Goal: Information Seeking & Learning: Compare options

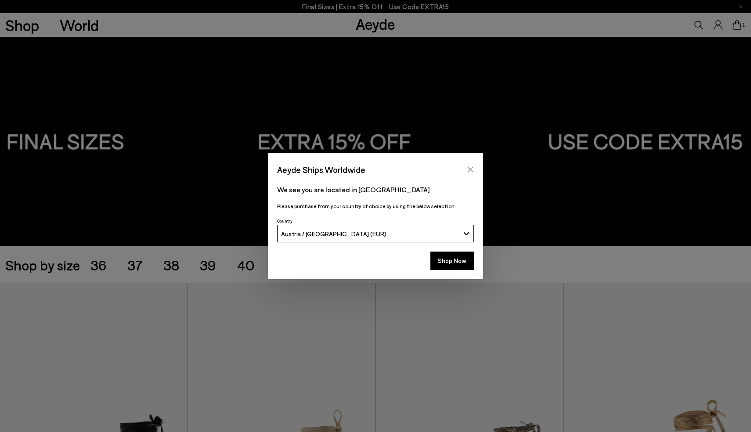
click at [471, 168] on icon "Close" at bounding box center [470, 169] width 7 height 7
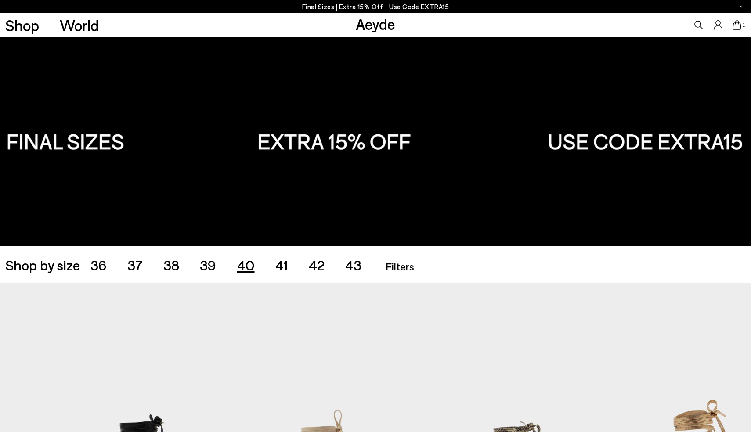
click at [250, 264] on span "40" at bounding box center [246, 264] width 18 height 17
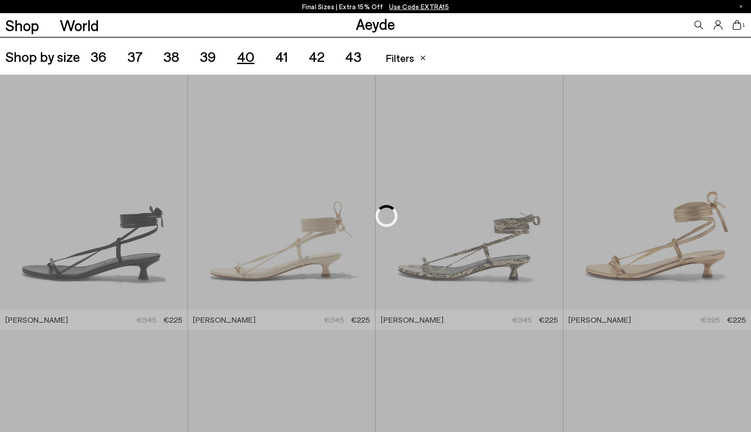
scroll to position [209, 0]
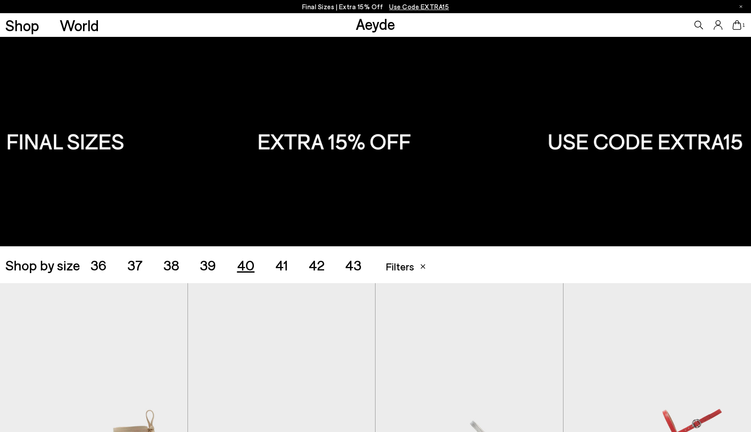
click at [282, 269] on span "41" at bounding box center [281, 264] width 13 height 17
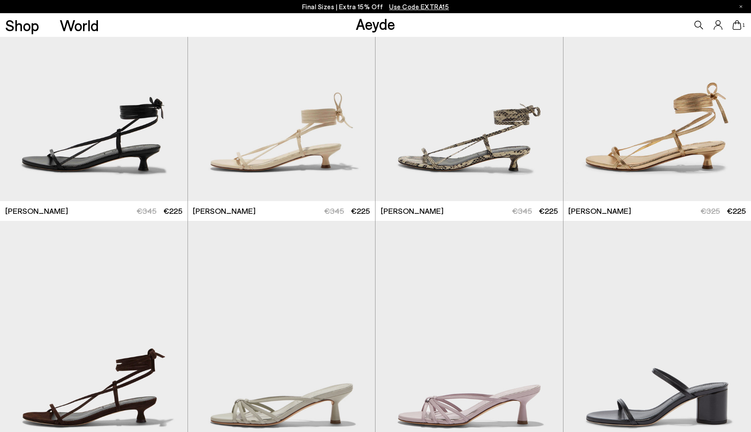
scroll to position [319, 0]
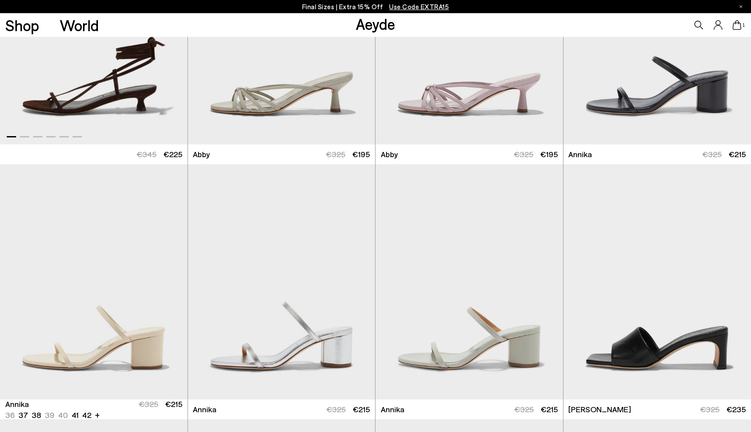
scroll to position [639, 0]
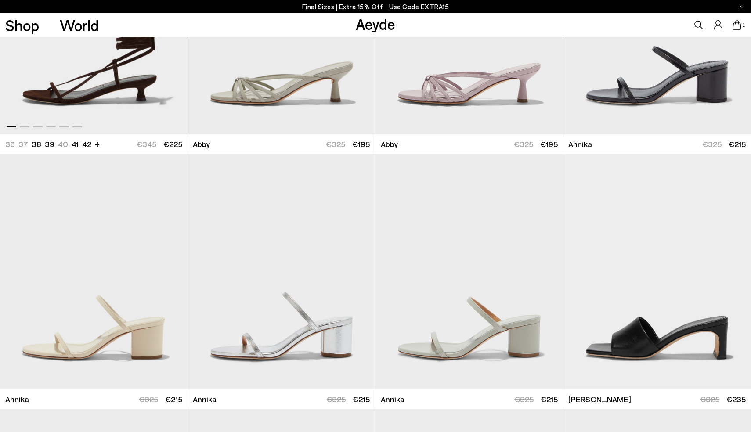
click at [103, 108] on img "1 / 6" at bounding box center [93, 16] width 187 height 235
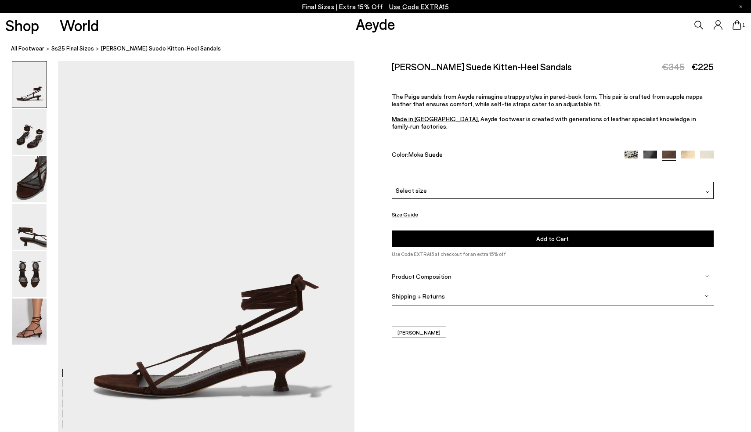
click at [536, 182] on div "Select size" at bounding box center [552, 190] width 321 height 17
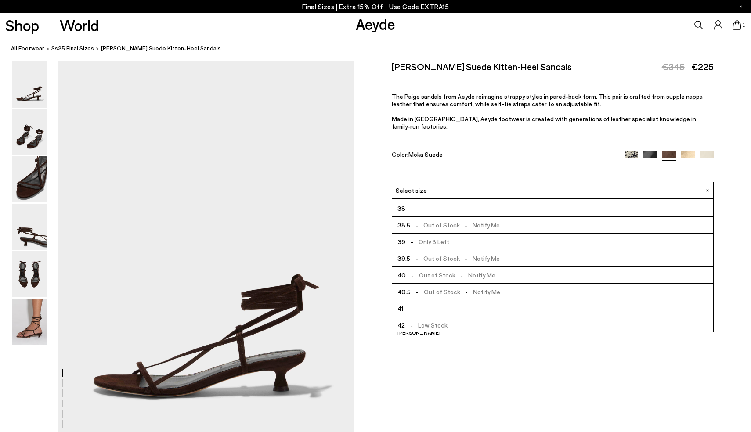
scroll to position [50, 0]
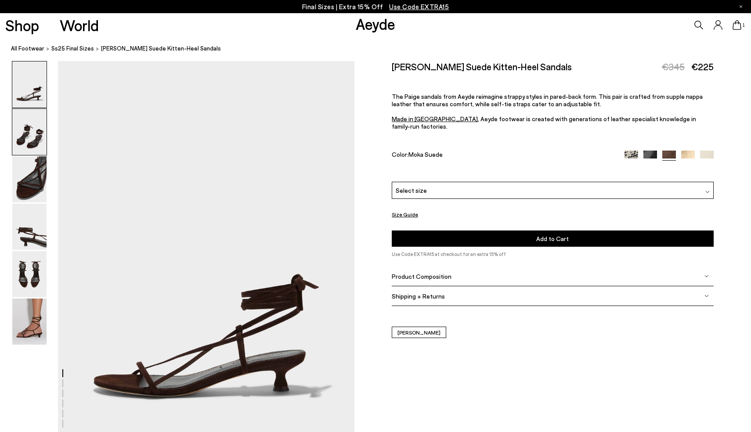
click at [28, 136] on img at bounding box center [29, 132] width 34 height 46
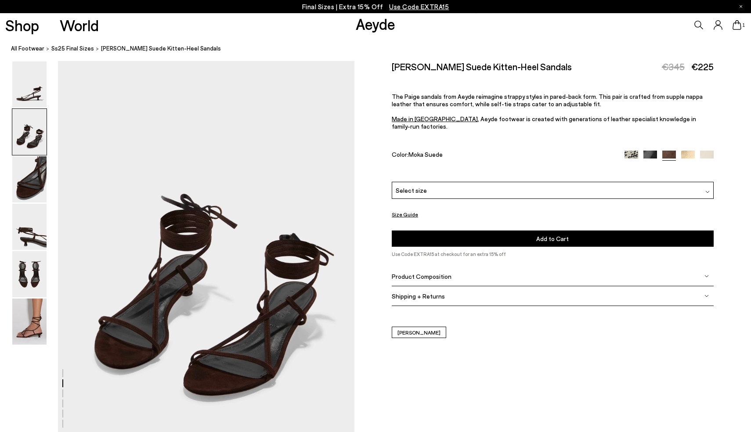
scroll to position [397, 0]
click at [34, 177] on img at bounding box center [29, 179] width 34 height 46
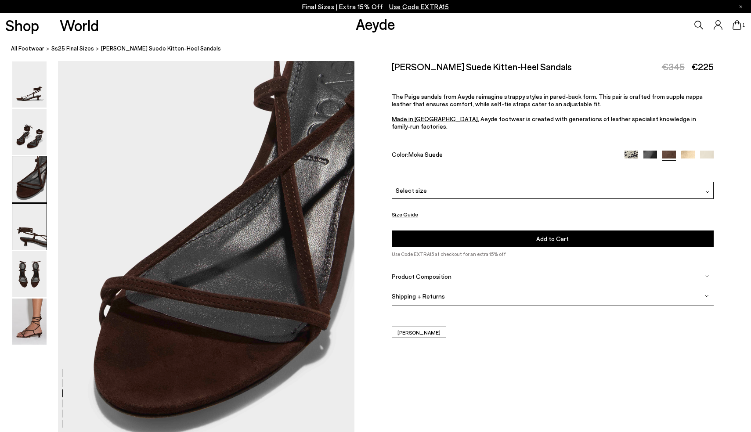
click at [22, 217] on img at bounding box center [29, 227] width 34 height 46
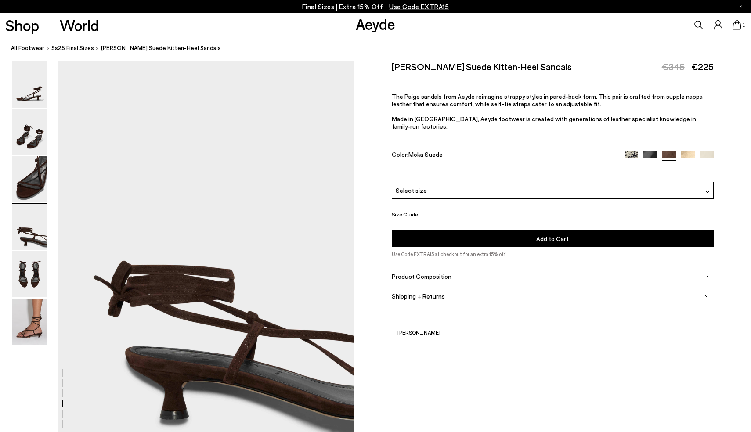
scroll to position [1189, 0]
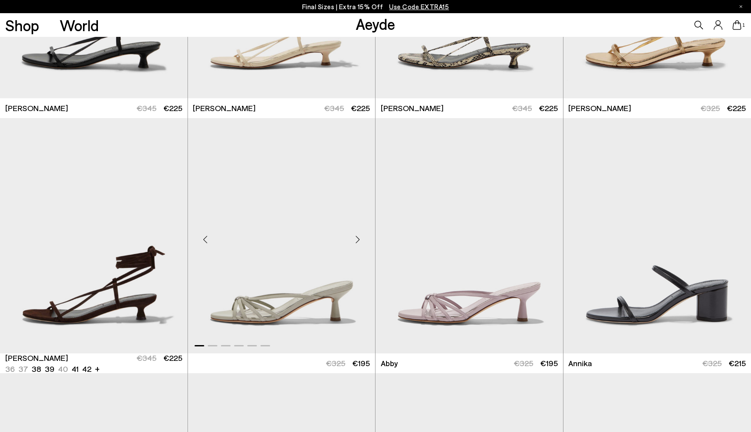
scroll to position [342, 0]
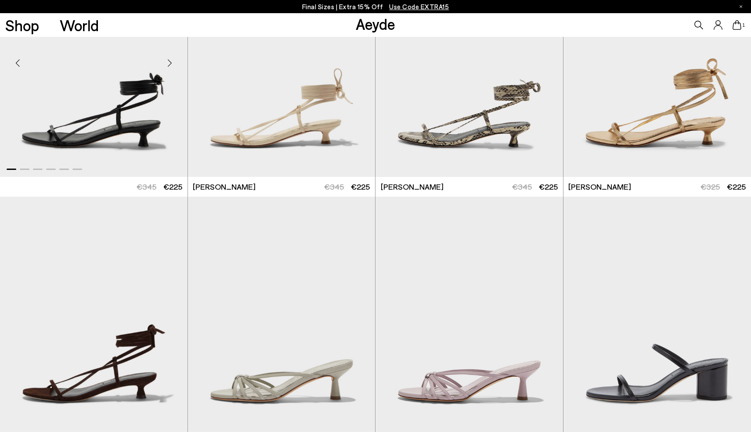
click at [122, 126] on img "1 / 6" at bounding box center [93, 59] width 187 height 235
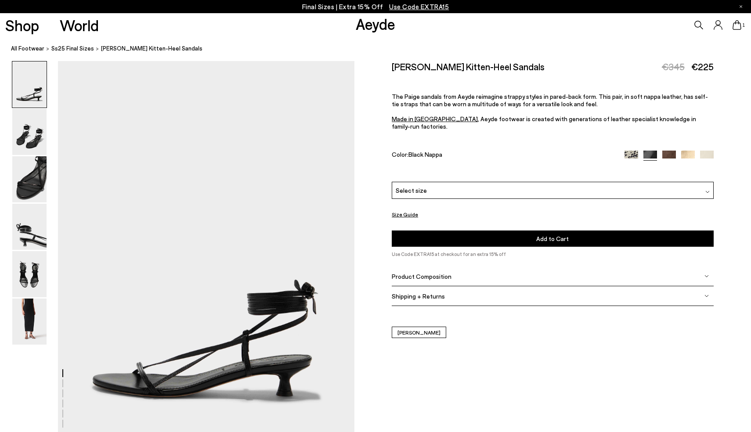
click at [566, 188] on div "Select size" at bounding box center [552, 190] width 321 height 17
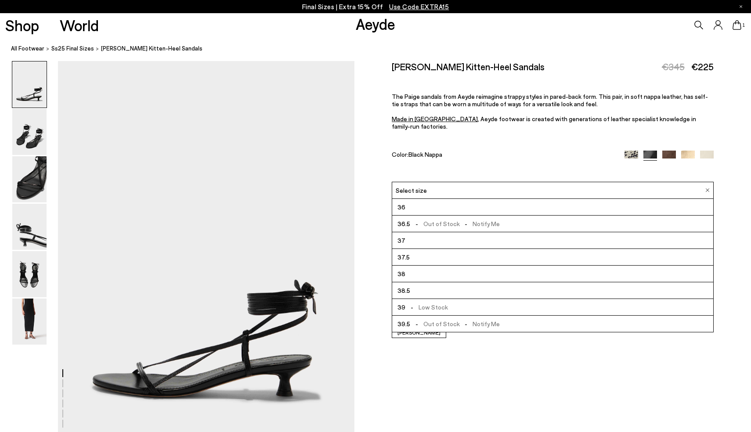
scroll to position [67, 0]
click at [710, 182] on div "Select size" at bounding box center [552, 190] width 321 height 17
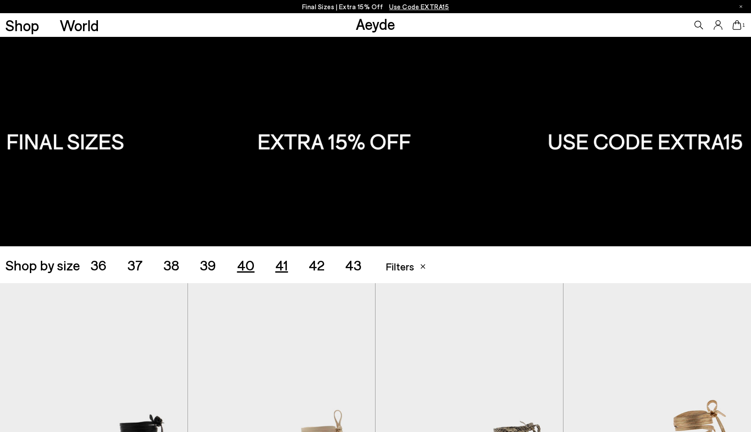
click at [243, 271] on span "40" at bounding box center [246, 264] width 18 height 17
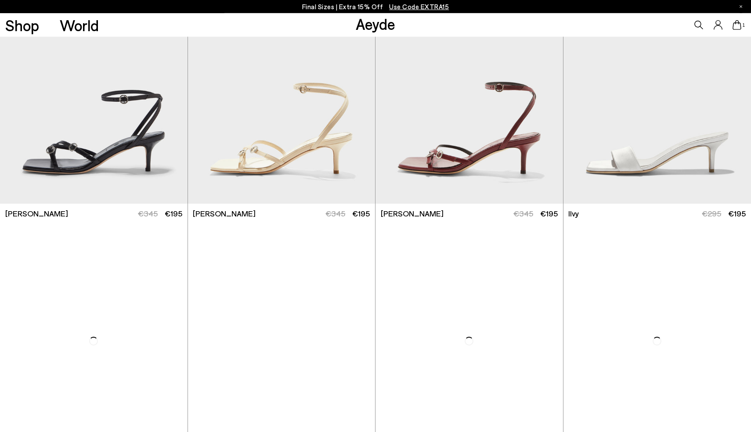
scroll to position [570, 0]
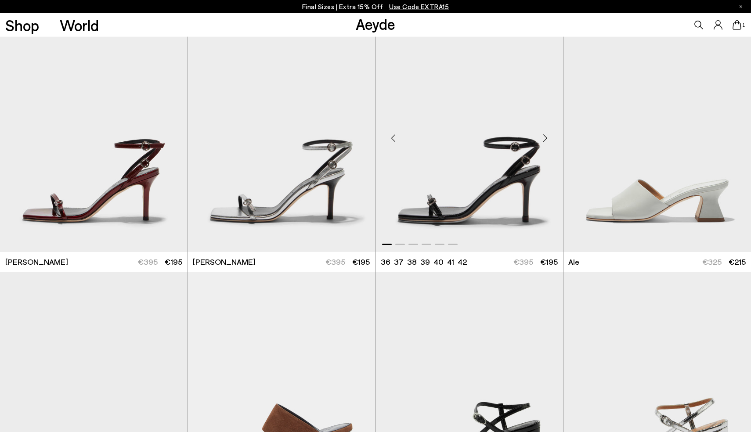
scroll to position [796, 0]
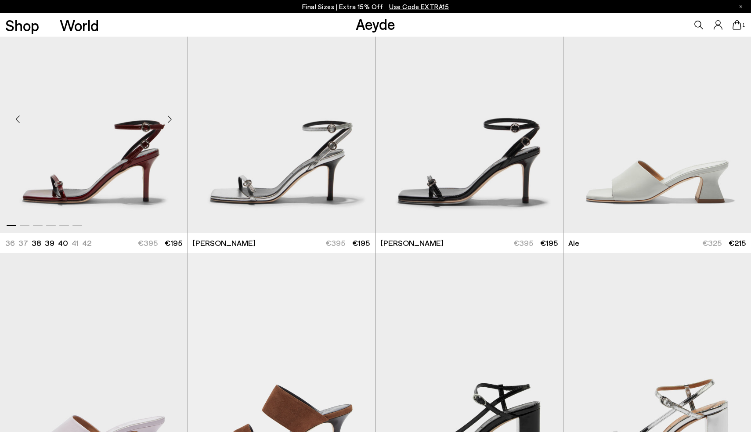
click at [114, 165] on img "1 / 6" at bounding box center [93, 115] width 187 height 235
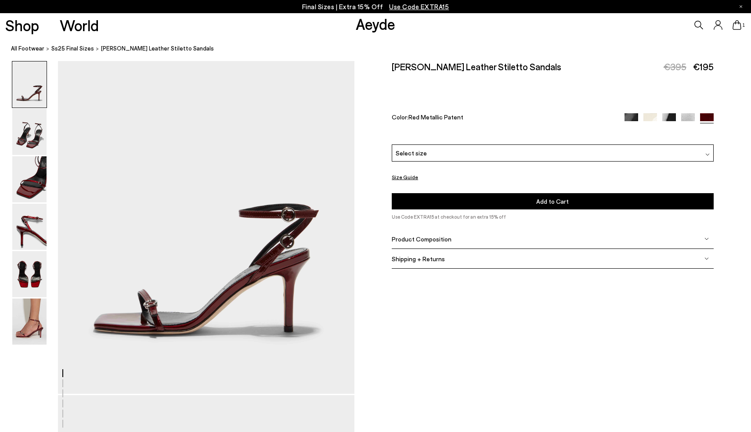
scroll to position [97, 0]
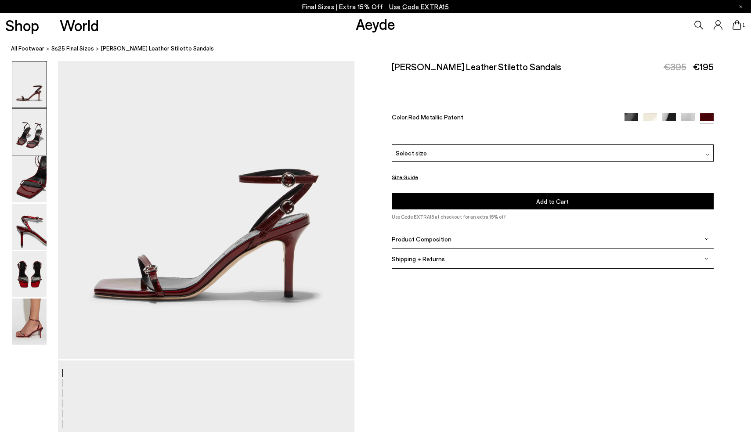
click at [26, 133] on img at bounding box center [29, 132] width 34 height 46
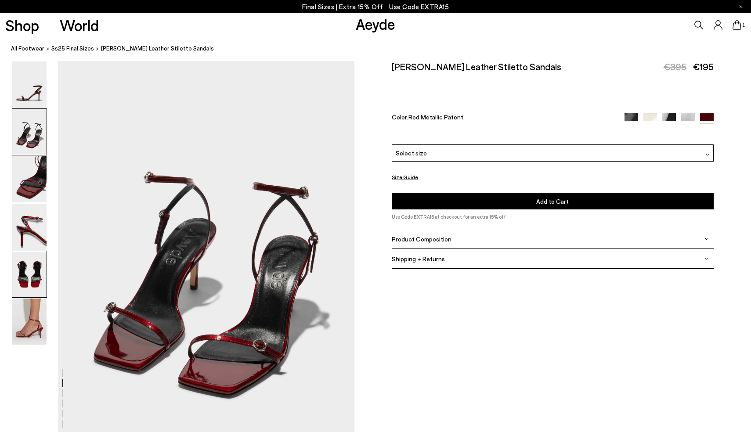
click at [23, 295] on img at bounding box center [29, 274] width 34 height 46
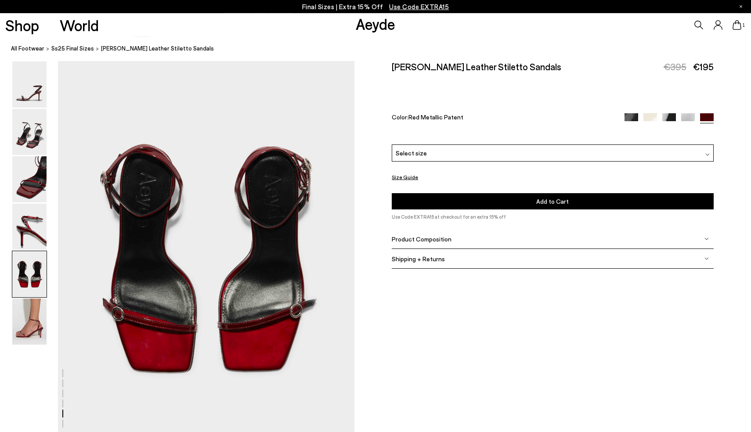
scroll to position [1585, 0]
click at [28, 327] on img at bounding box center [29, 322] width 34 height 46
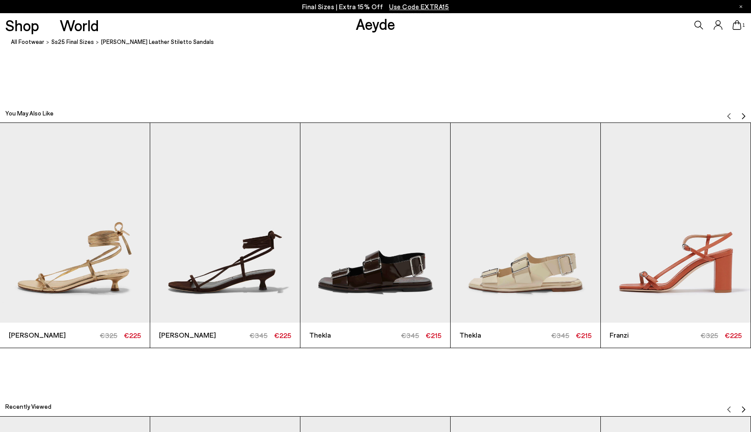
scroll to position [2386, 0]
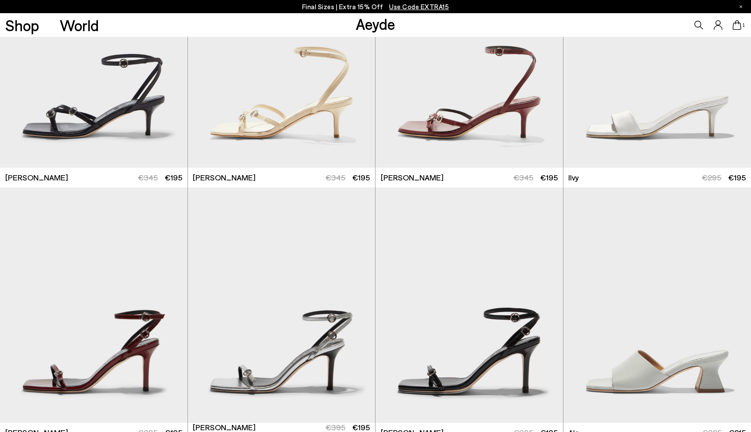
scroll to position [604, 0]
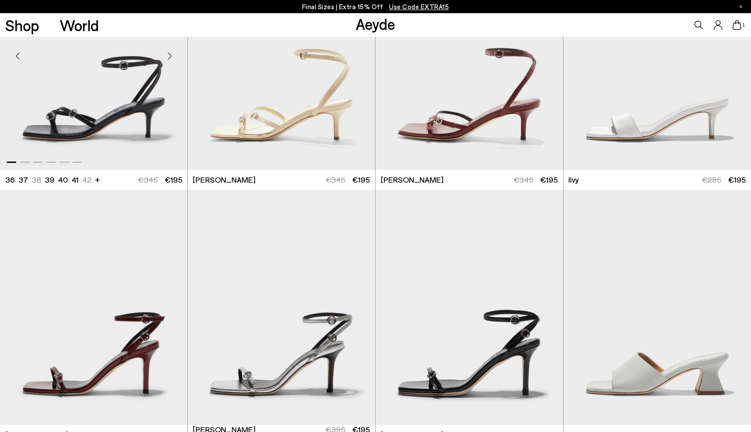
click at [132, 91] on img "1 / 6" at bounding box center [93, 52] width 187 height 235
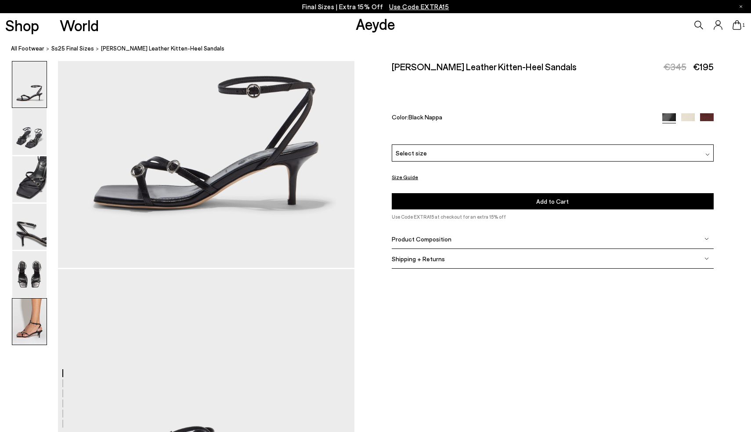
click at [24, 323] on img at bounding box center [29, 322] width 34 height 46
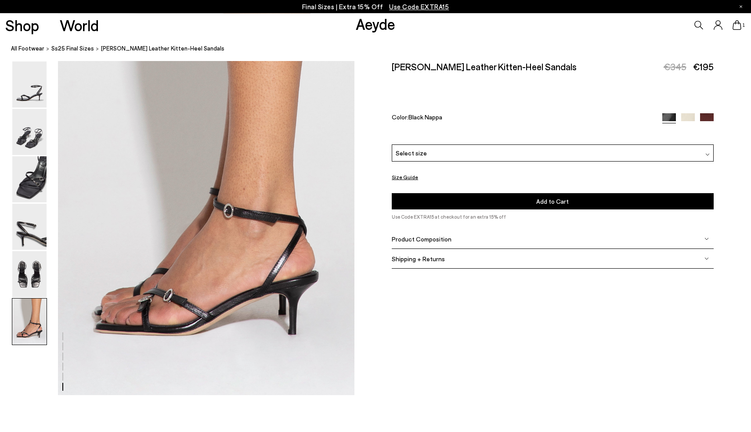
scroll to position [2042, 0]
click at [36, 279] on img at bounding box center [29, 274] width 34 height 46
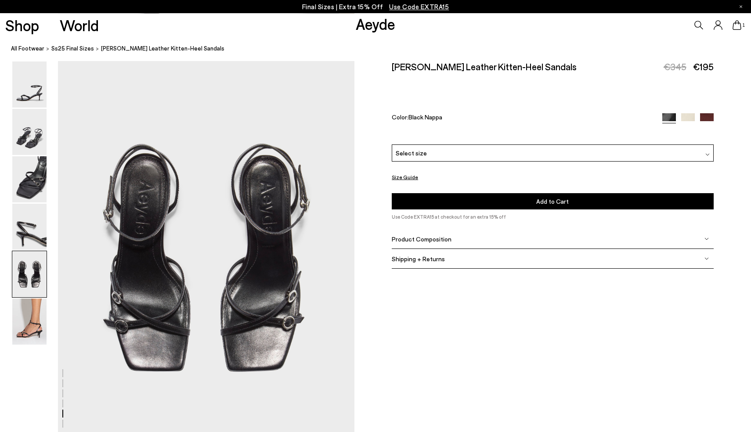
scroll to position [1585, 0]
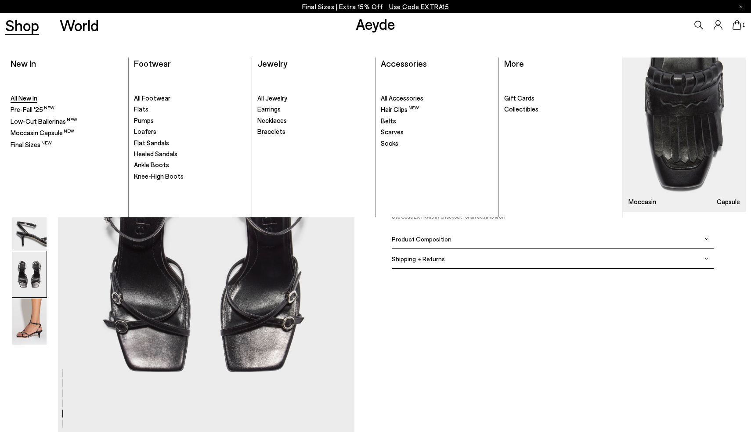
click at [31, 96] on span "All New In" at bounding box center [24, 98] width 27 height 8
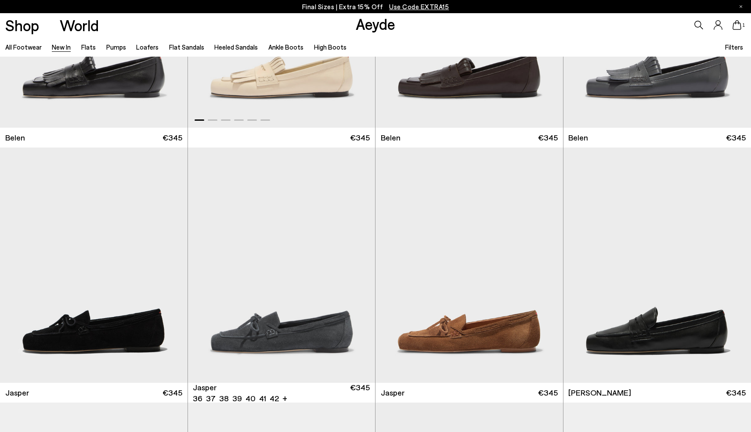
scroll to position [145, 0]
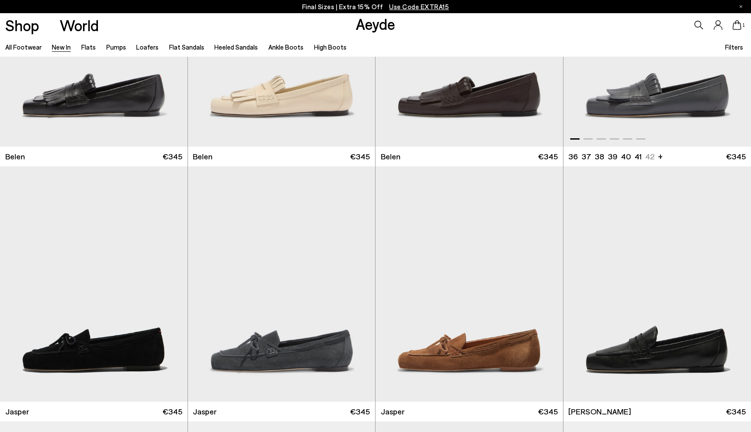
click at [632, 105] on img "1 / 6" at bounding box center [657, 28] width 188 height 235
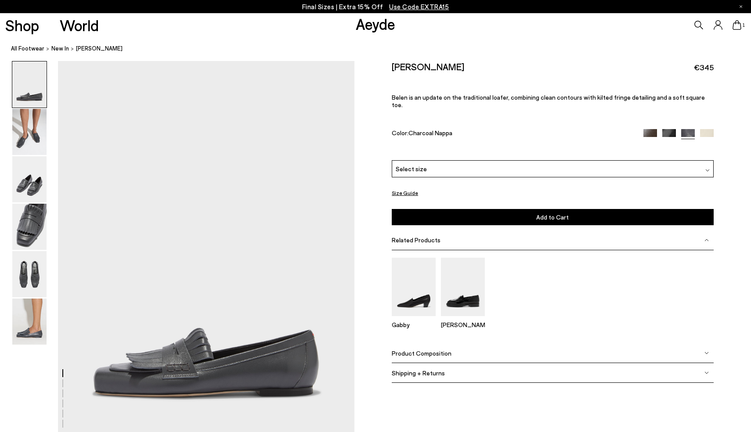
scroll to position [1, 0]
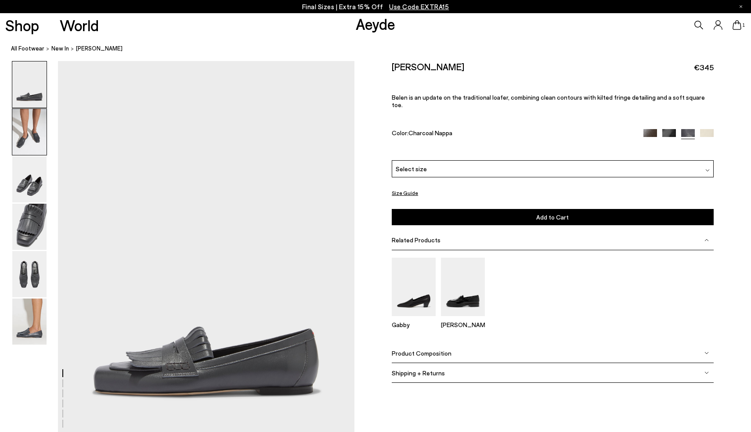
click at [21, 142] on img at bounding box center [29, 132] width 34 height 46
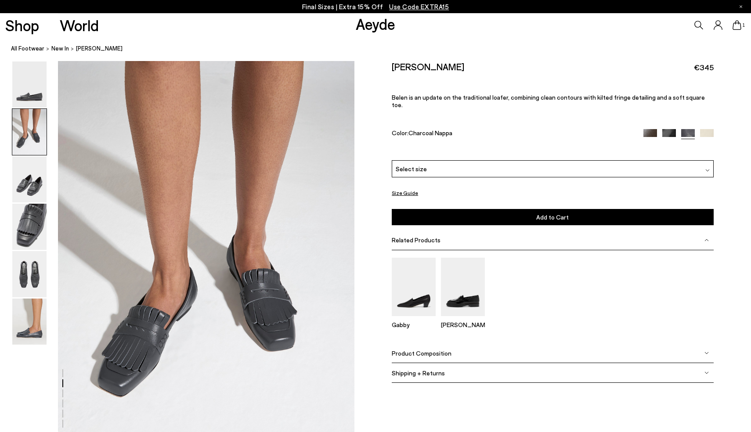
scroll to position [397, 0]
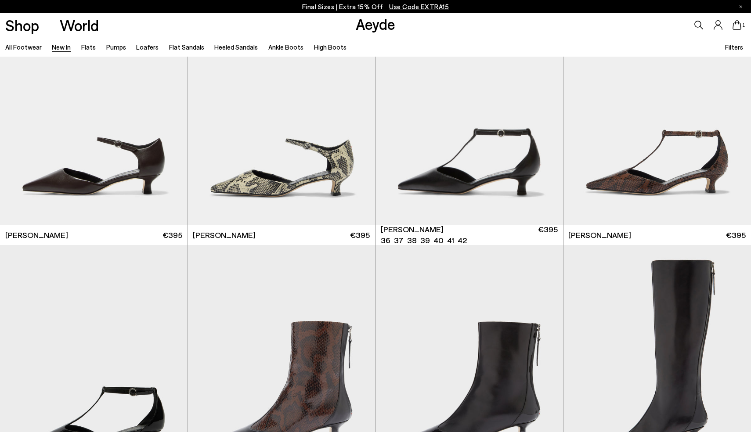
scroll to position [2122, 0]
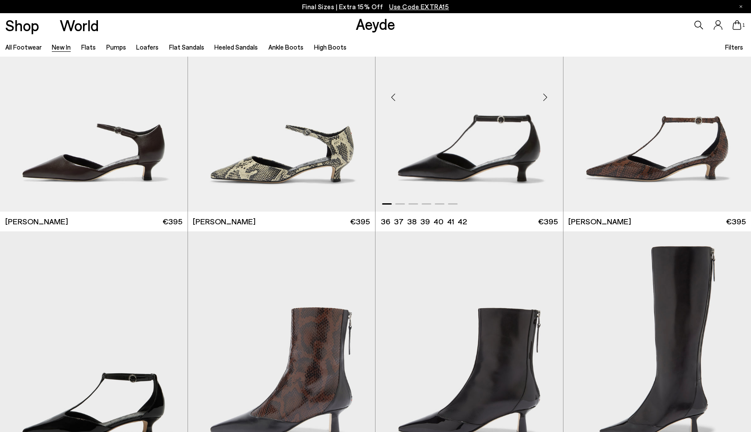
click at [472, 119] on img "1 / 6" at bounding box center [468, 93] width 187 height 235
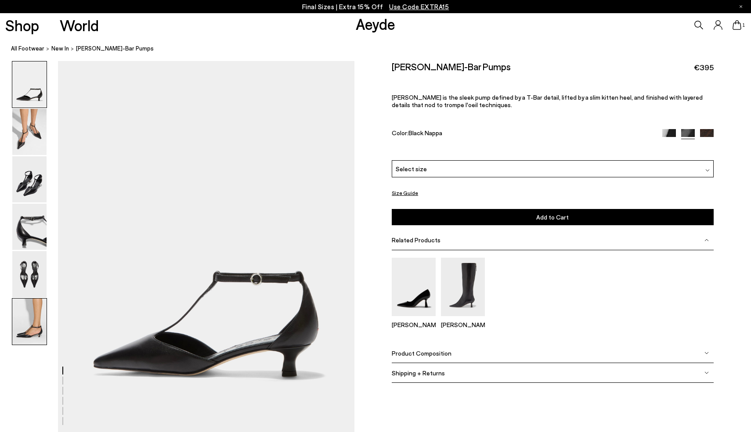
click at [28, 324] on img at bounding box center [29, 322] width 34 height 46
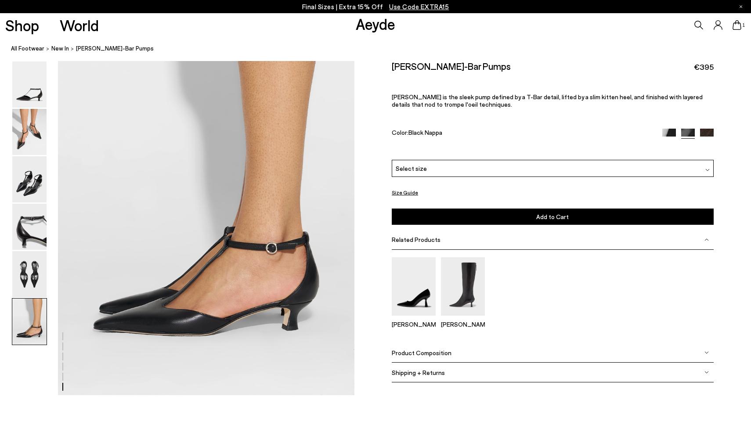
scroll to position [2018, 0]
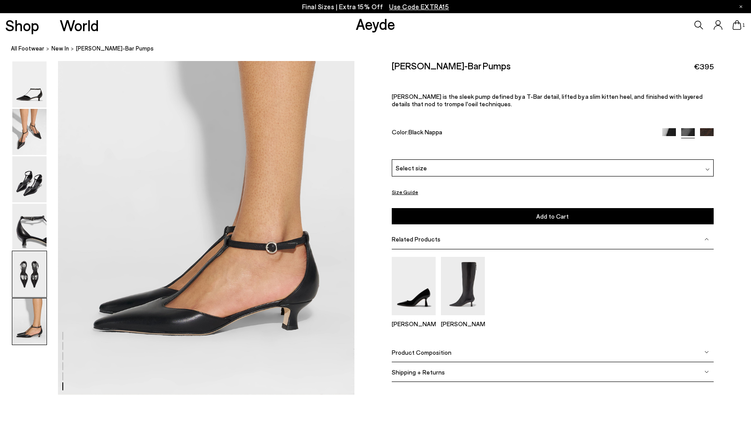
click at [35, 267] on img at bounding box center [29, 274] width 34 height 46
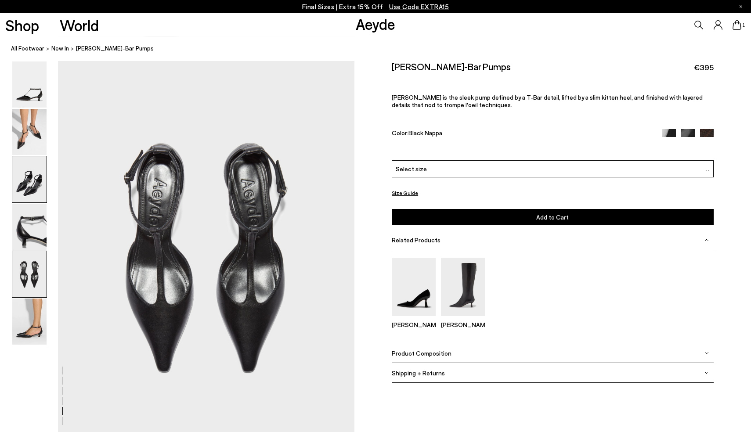
scroll to position [1562, 0]
click at [32, 142] on img at bounding box center [29, 132] width 34 height 46
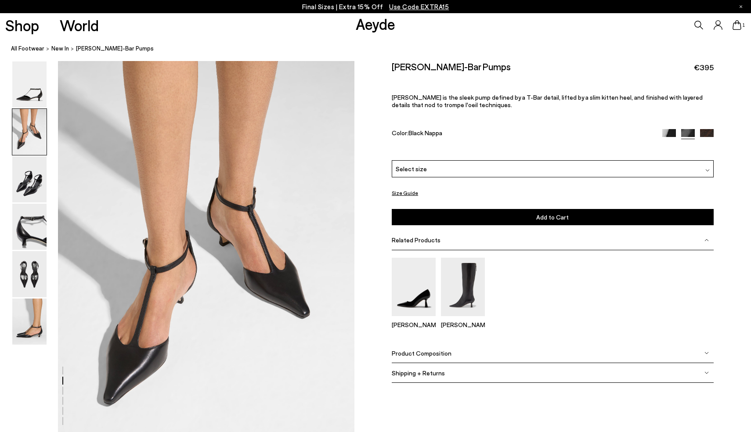
scroll to position [373, 0]
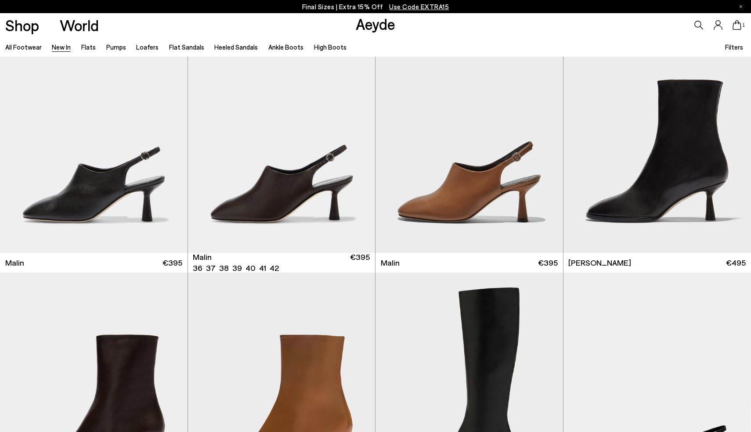
scroll to position [2592, 0]
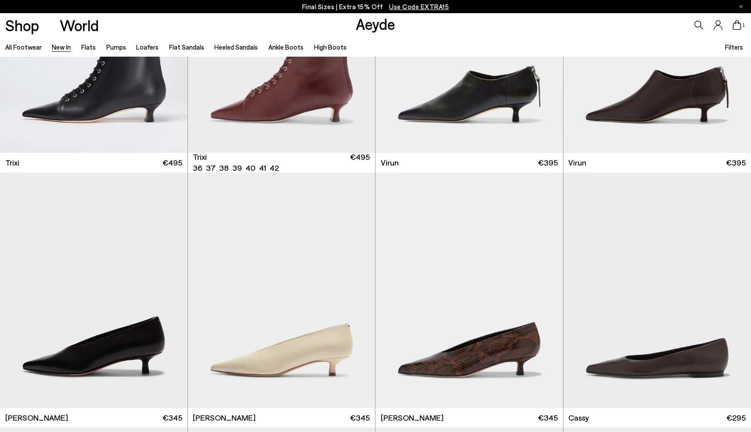
scroll to position [3701, 0]
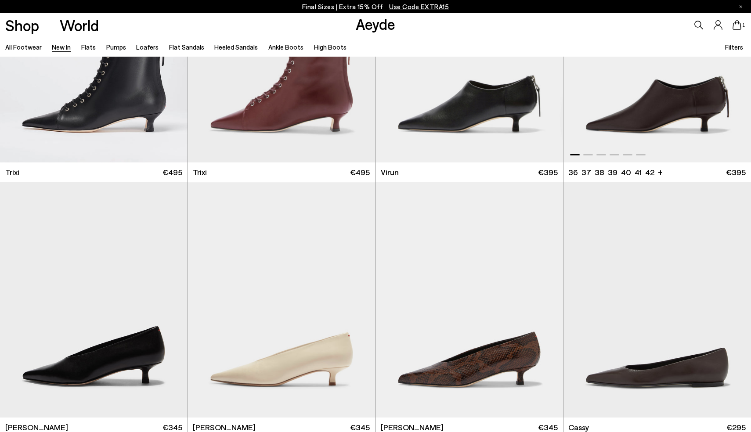
click at [613, 115] on img "1 / 6" at bounding box center [657, 44] width 188 height 235
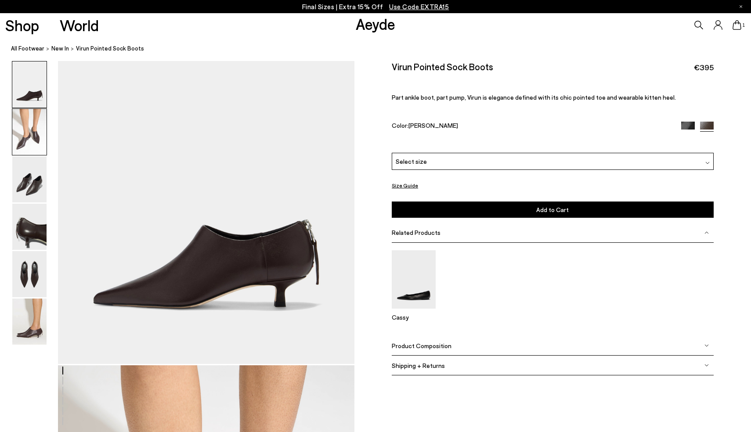
click at [28, 144] on img at bounding box center [29, 132] width 34 height 46
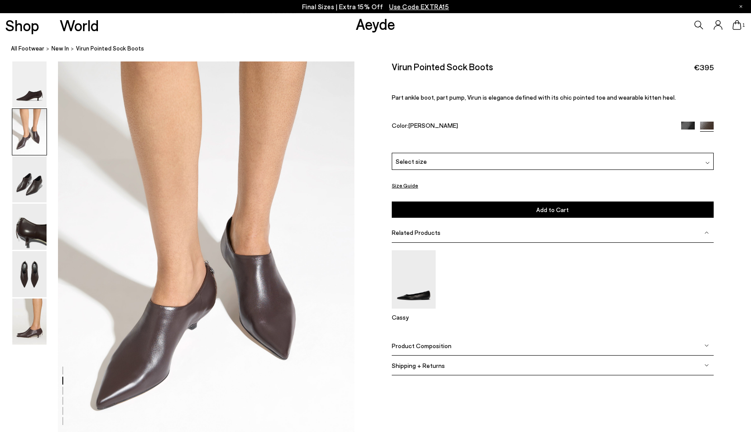
scroll to position [373, 0]
click at [28, 186] on img at bounding box center [29, 179] width 34 height 46
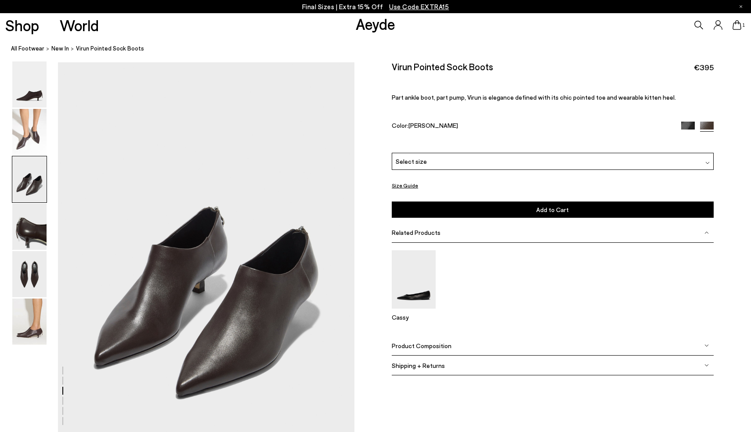
scroll to position [769, 0]
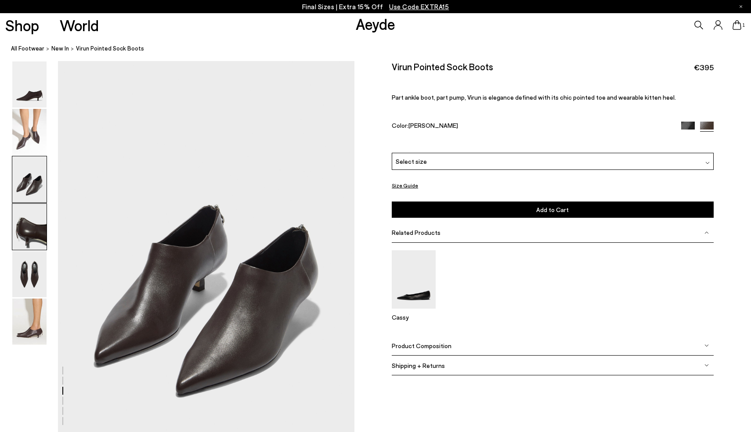
click at [32, 231] on img at bounding box center [29, 227] width 34 height 46
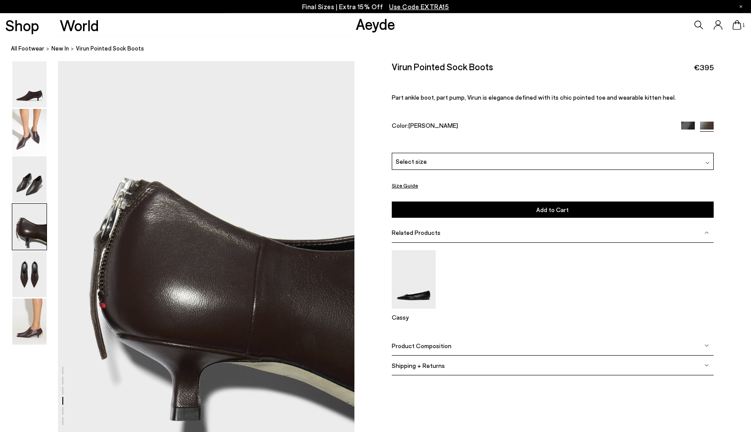
scroll to position [1166, 0]
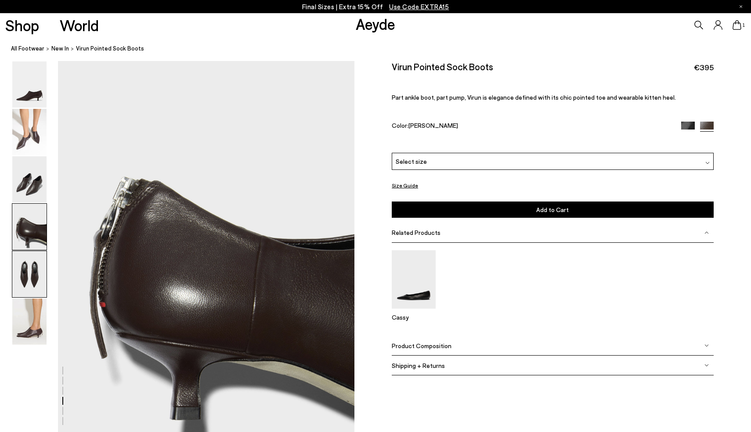
click at [35, 285] on img at bounding box center [29, 274] width 34 height 46
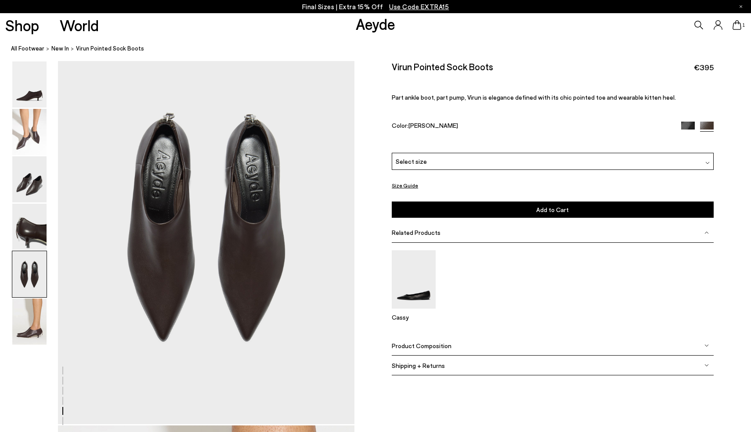
scroll to position [1593, 0]
click at [36, 333] on img at bounding box center [29, 322] width 34 height 46
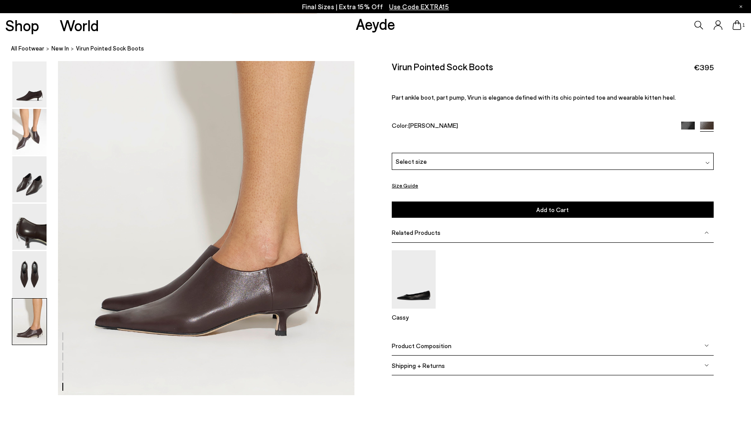
scroll to position [2018, 0]
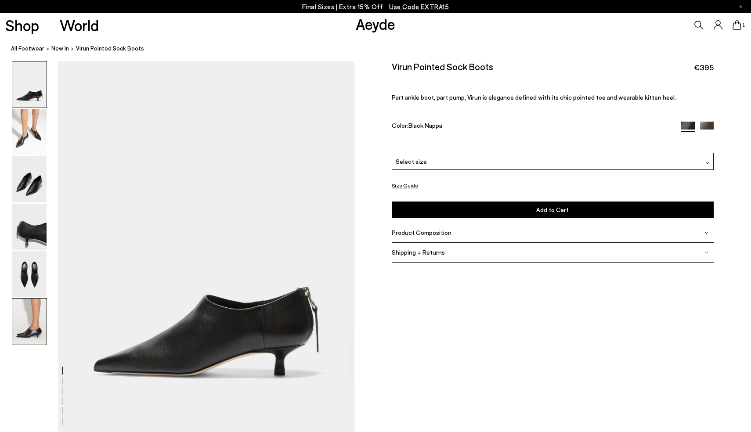
click at [32, 322] on img at bounding box center [29, 322] width 34 height 46
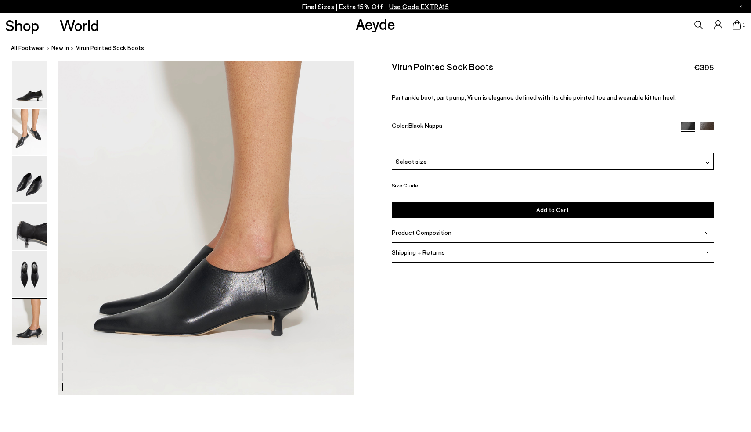
scroll to position [2018, 0]
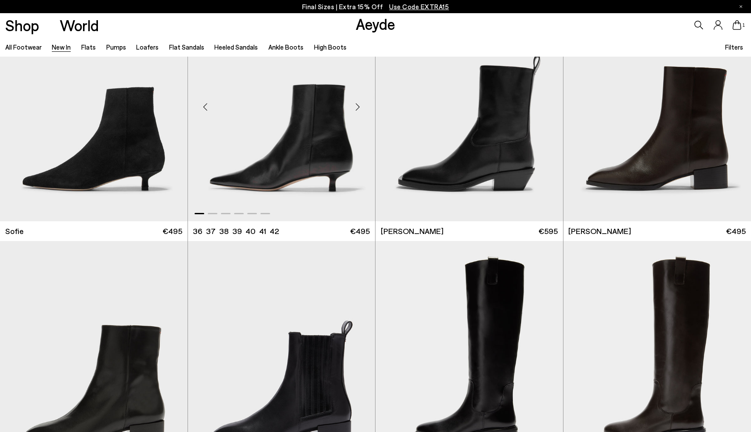
scroll to position [4918, 0]
click at [292, 138] on img "1 / 6" at bounding box center [281, 103] width 187 height 235
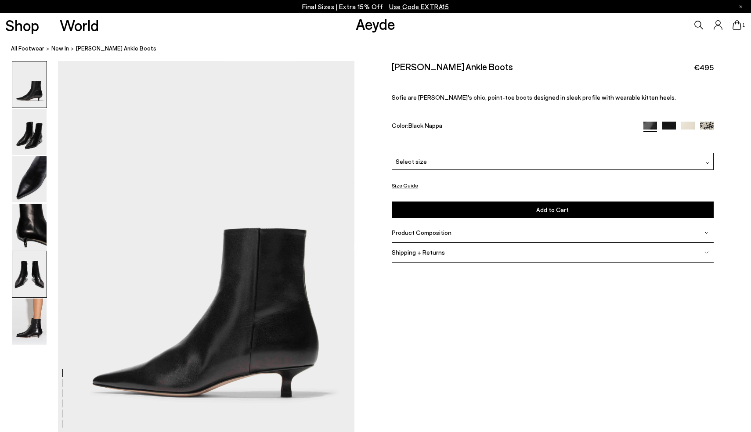
click at [41, 263] on img at bounding box center [29, 274] width 34 height 46
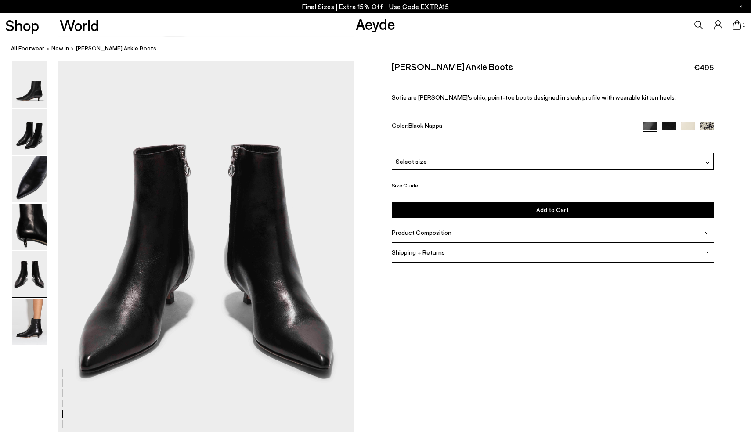
scroll to position [1585, 0]
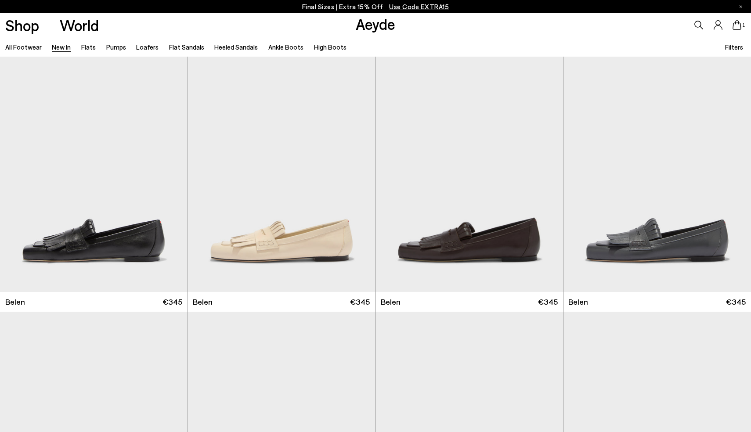
scroll to position [4504, 0]
